Goal: Information Seeking & Learning: Learn about a topic

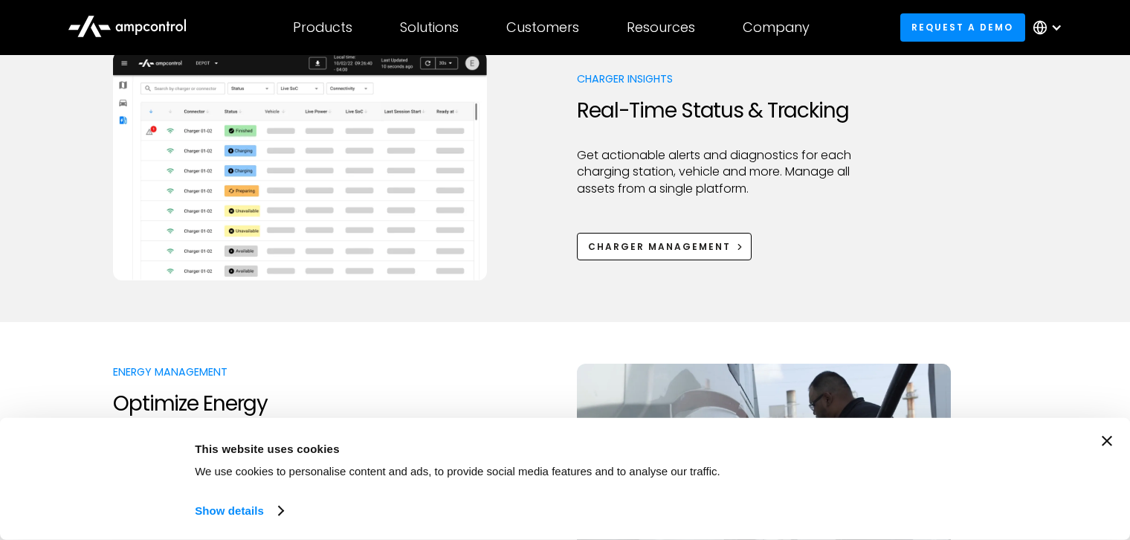
scroll to position [803, 0]
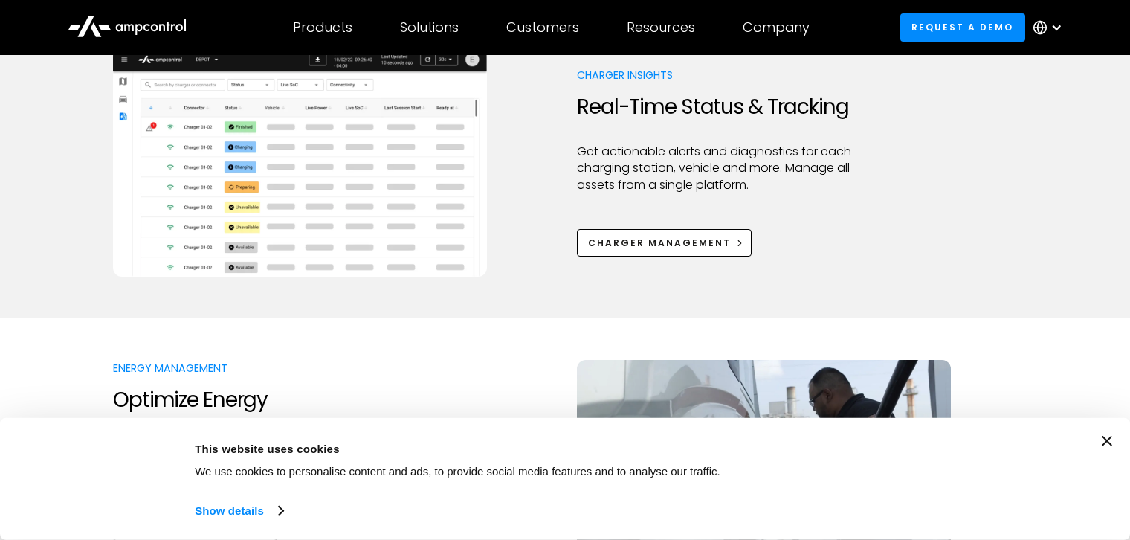
click at [798, 476] on p "We use cookies to personalise content and ads, to provide social media features…" at bounding box center [511, 471] width 633 height 16
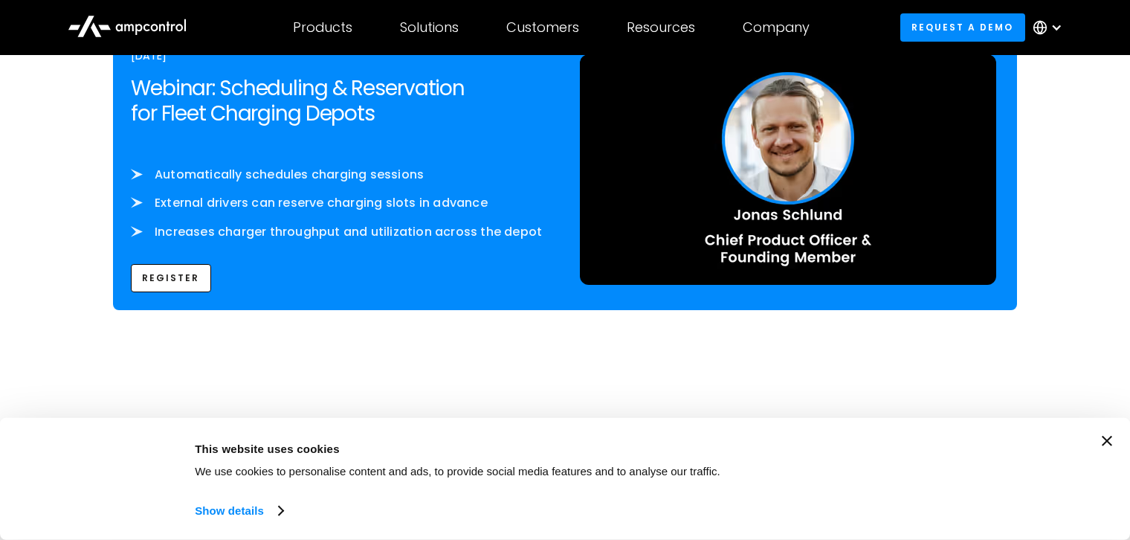
scroll to position [2433, 0]
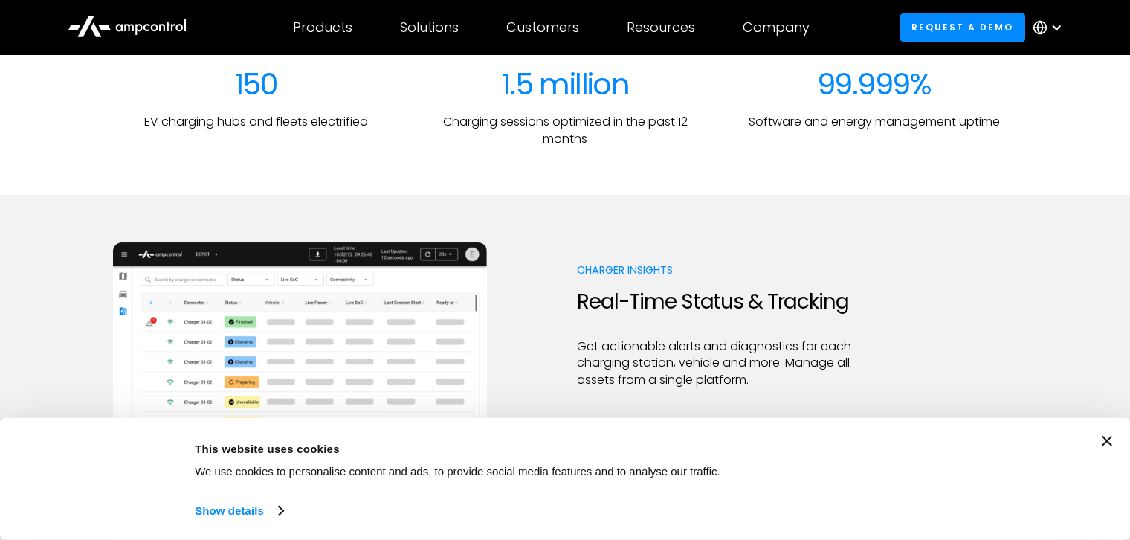
scroll to position [610, 0]
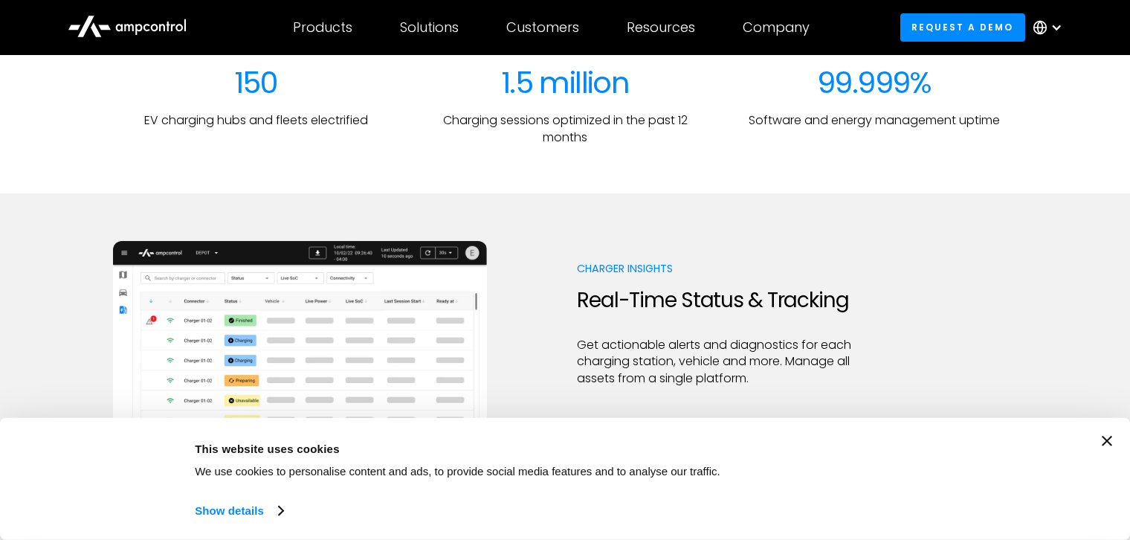
click at [1111, 439] on icon "Close banner" at bounding box center [1107, 441] width 10 height 10
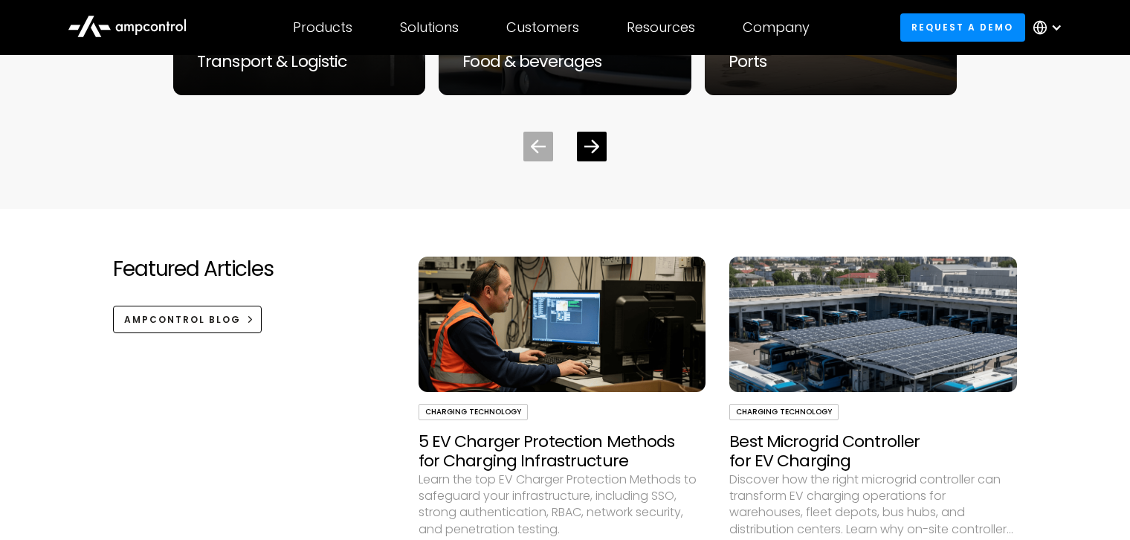
scroll to position [4174, 0]
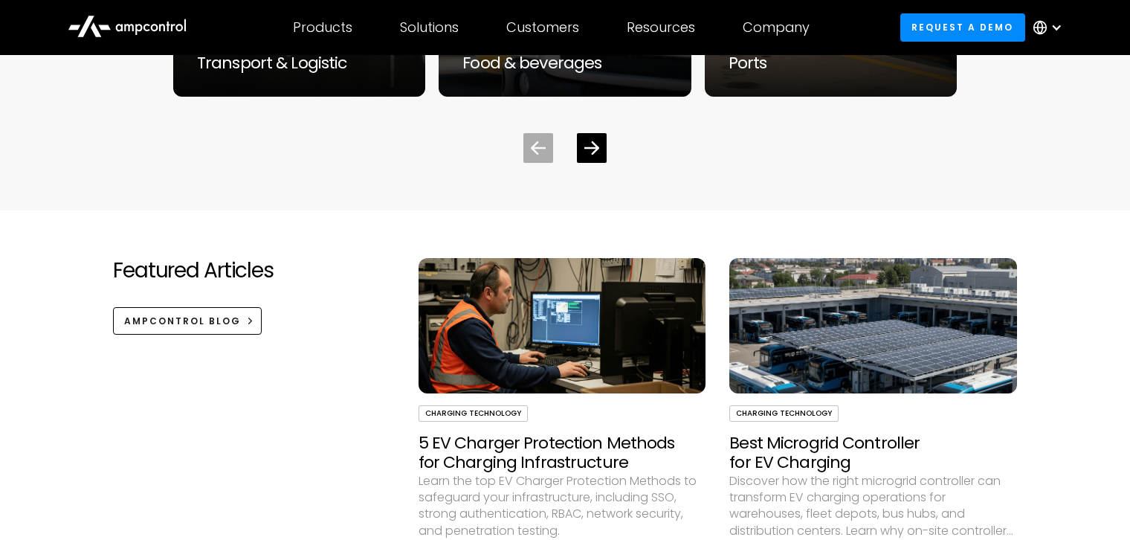
click at [548, 396] on link "Charging Technology 5 EV Charger Protection Methods for Charging Infrastructure…" at bounding box center [562, 442] width 288 height 369
